Goal: Task Accomplishment & Management: Use online tool/utility

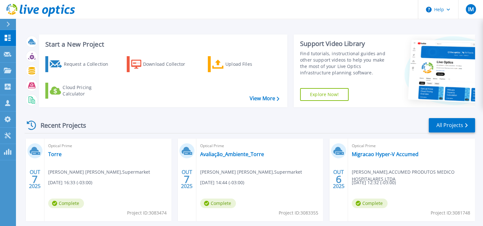
scroll to position [32, 0]
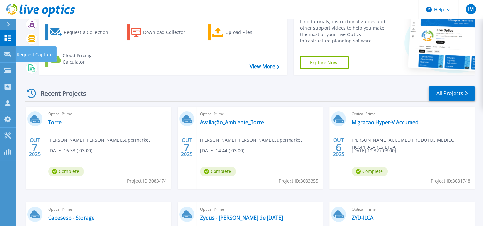
click at [5, 32] on link "Dashboard Dashboard" at bounding box center [8, 38] width 16 height 16
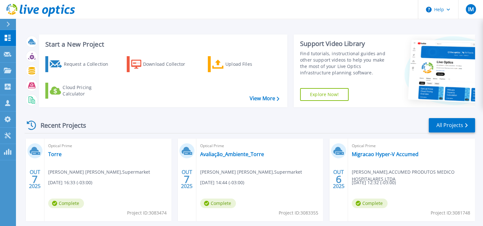
click at [11, 26] on div at bounding box center [11, 24] width 10 height 11
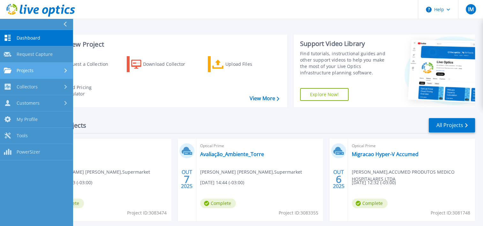
click at [50, 73] on div "Projects" at bounding box center [36, 71] width 65 height 6
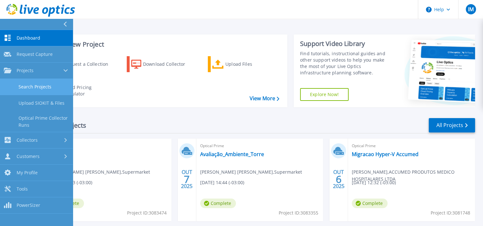
click at [53, 87] on link "Search Projects" at bounding box center [36, 87] width 73 height 16
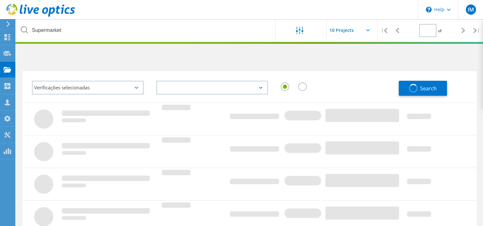
type input "1"
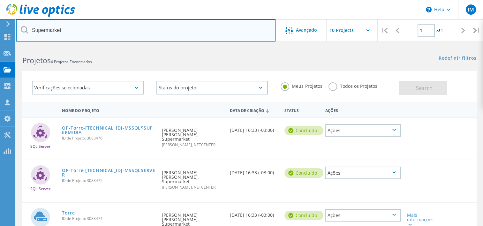
click at [88, 32] on input "Supermarket" at bounding box center [146, 30] width 260 height 22
type input "Accumed"
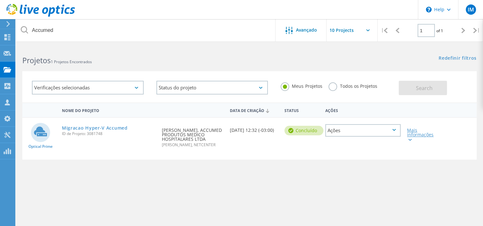
click at [418, 132] on div "Mais informações" at bounding box center [422, 134] width 30 height 13
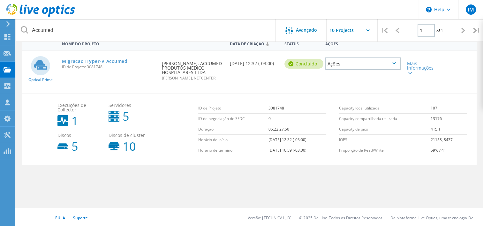
scroll to position [68, 0]
